Goal: Task Accomplishment & Management: Use online tool/utility

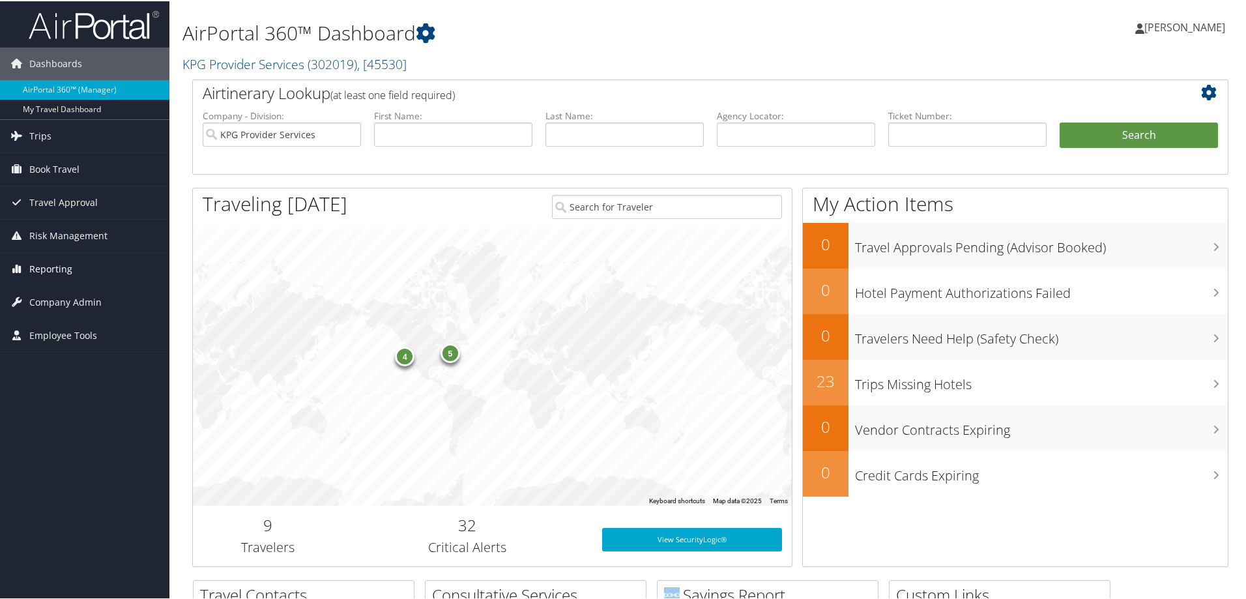
click at [77, 266] on link "Reporting" at bounding box center [84, 268] width 169 height 33
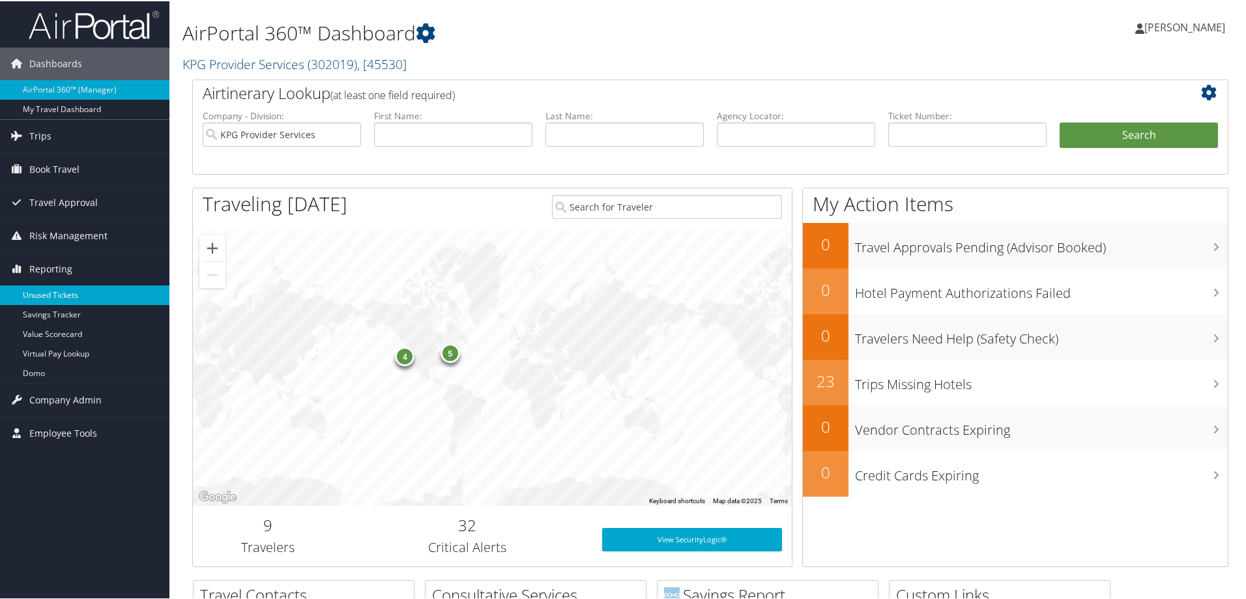
click at [76, 293] on link "Unused Tickets" at bounding box center [84, 294] width 169 height 20
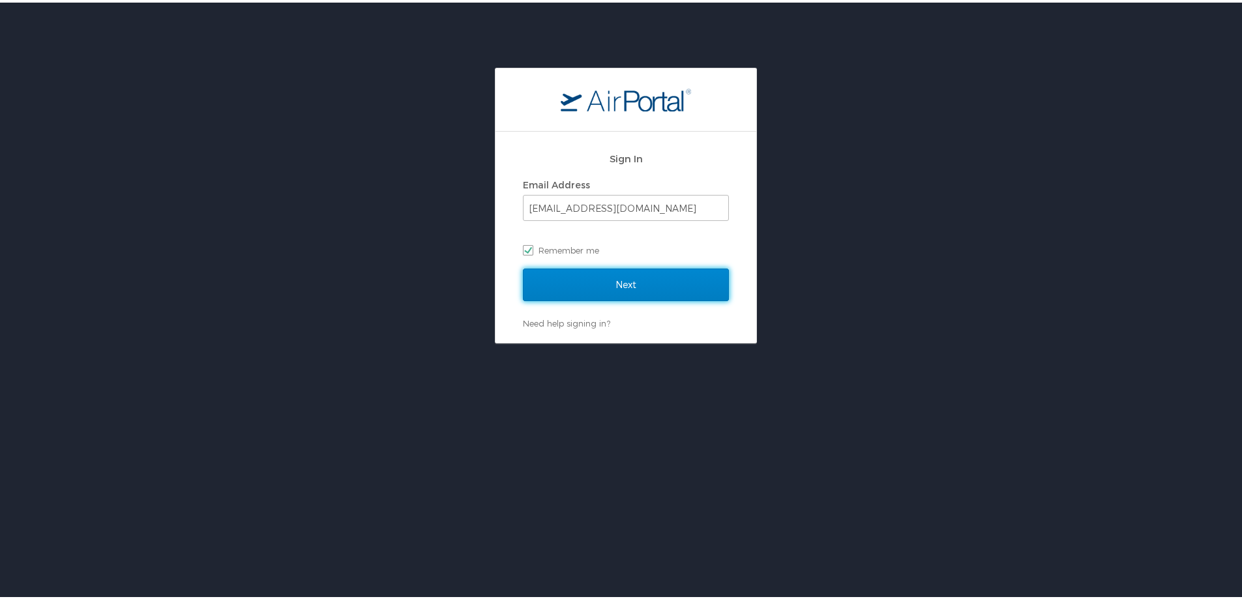
click at [690, 285] on input "Next" at bounding box center [626, 282] width 206 height 33
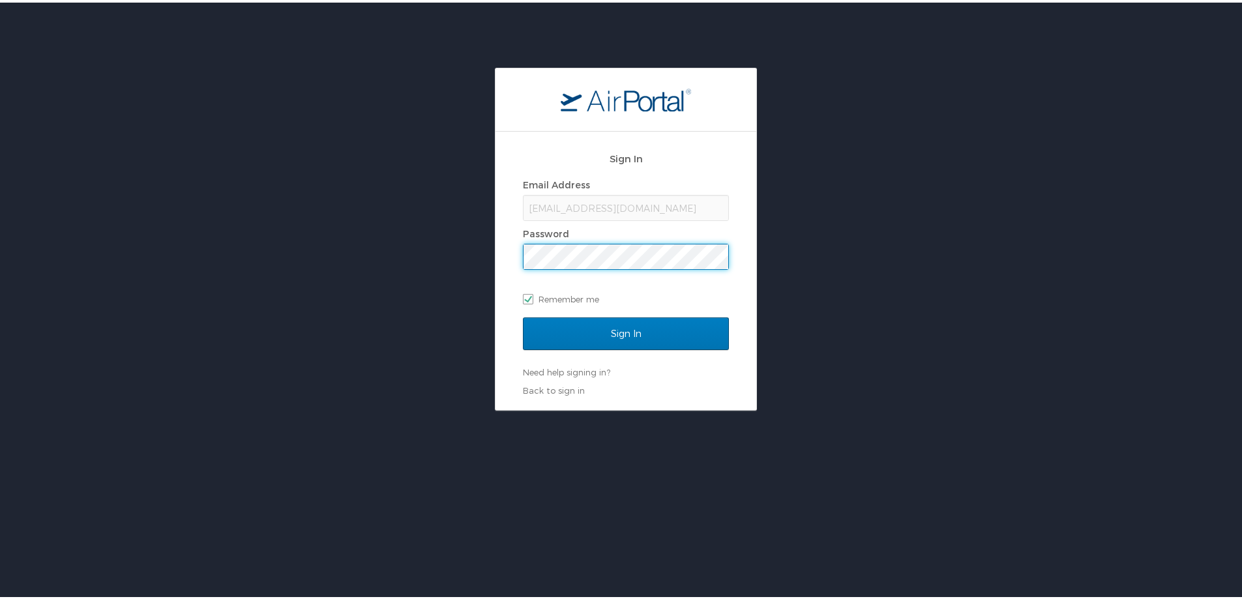
click at [464, 267] on div "Sign In Email Address zahi@kpgproviders.com Password Remember me Sign In Need h…" at bounding box center [625, 236] width 1251 height 343
click at [523, 315] on input "Sign In" at bounding box center [626, 331] width 206 height 33
